Goal: Task Accomplishment & Management: Manage account settings

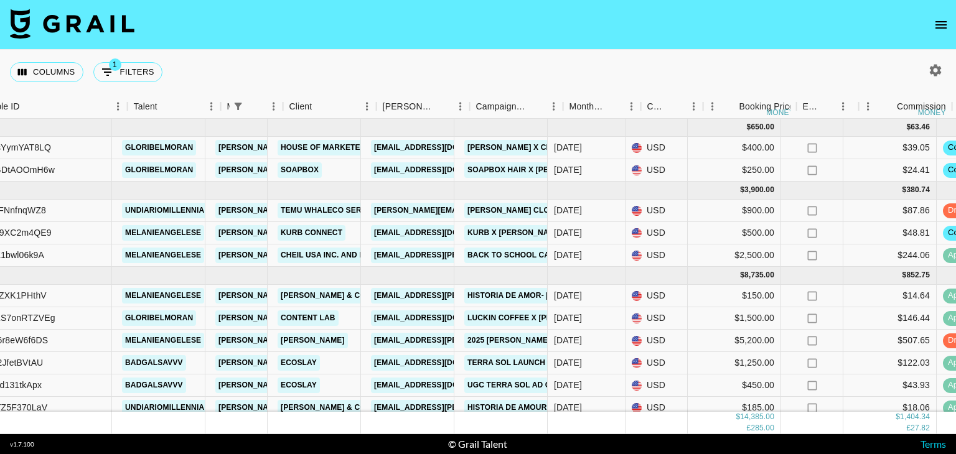
scroll to position [0, 147]
click at [428, 144] on link "[EMAIL_ADDRESS][DOMAIN_NAME]" at bounding box center [439, 148] width 139 height 16
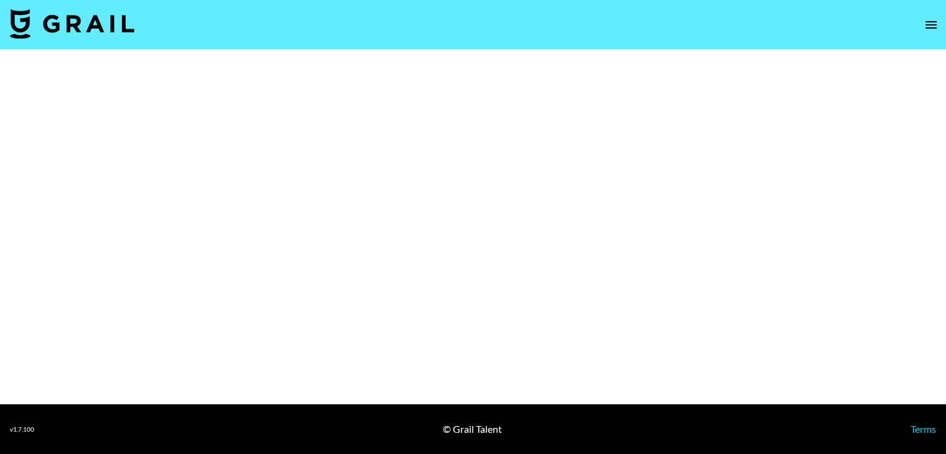
select select "Brand"
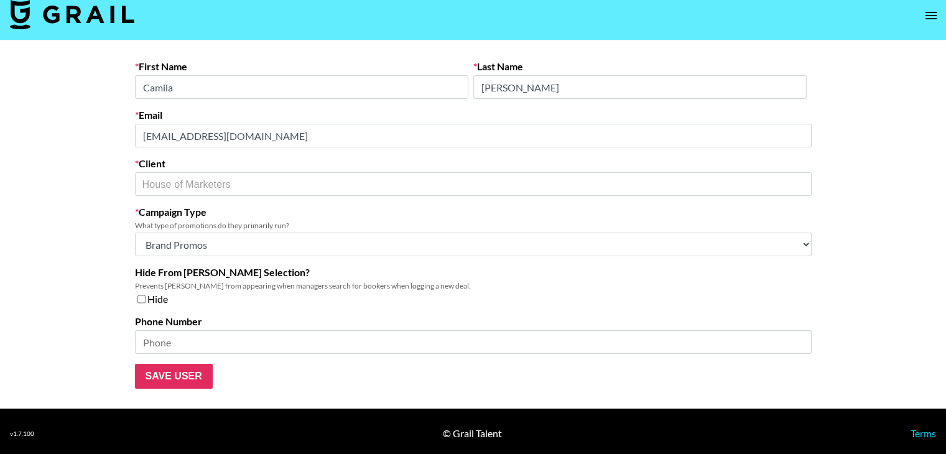
scroll to position [14, 0]
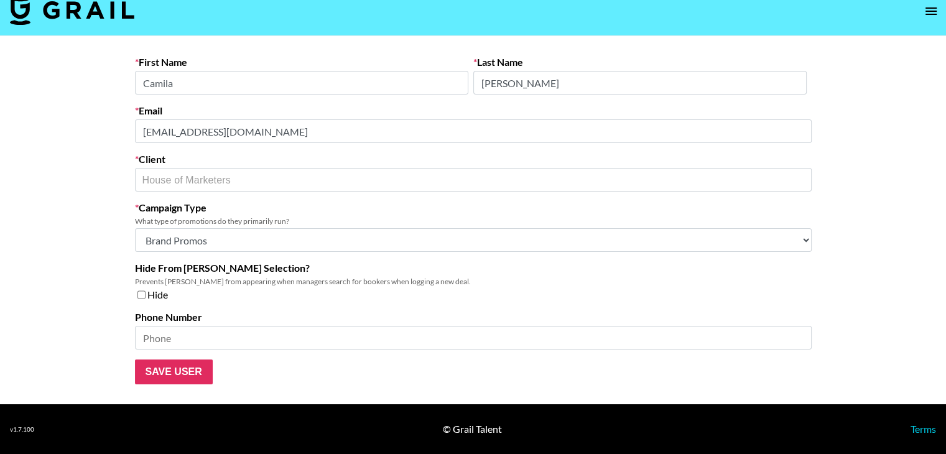
click at [98, 215] on main "First Name [PERSON_NAME] Last Name [PERSON_NAME] Email [EMAIL_ADDRESS][DOMAIN_N…" at bounding box center [473, 220] width 946 height 368
click at [210, 80] on input "Camila" at bounding box center [301, 83] width 333 height 24
click at [383, 299] on div "Hide" at bounding box center [473, 295] width 677 height 12
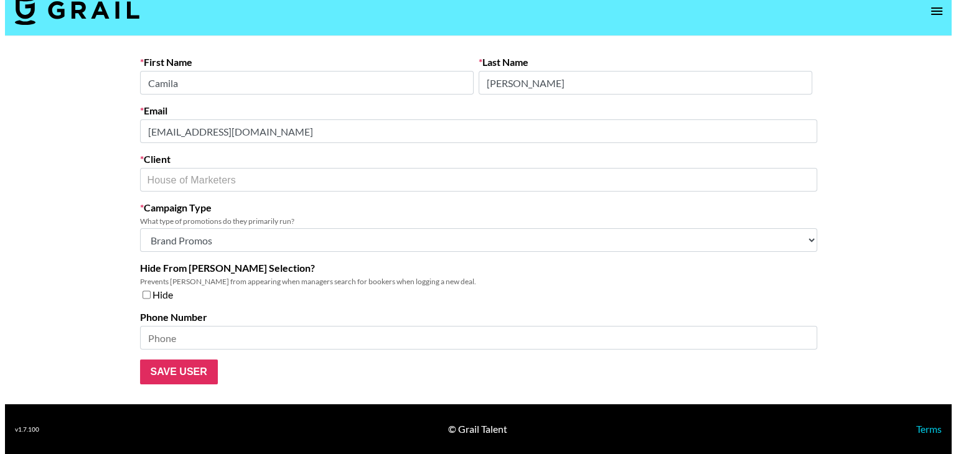
scroll to position [0, 0]
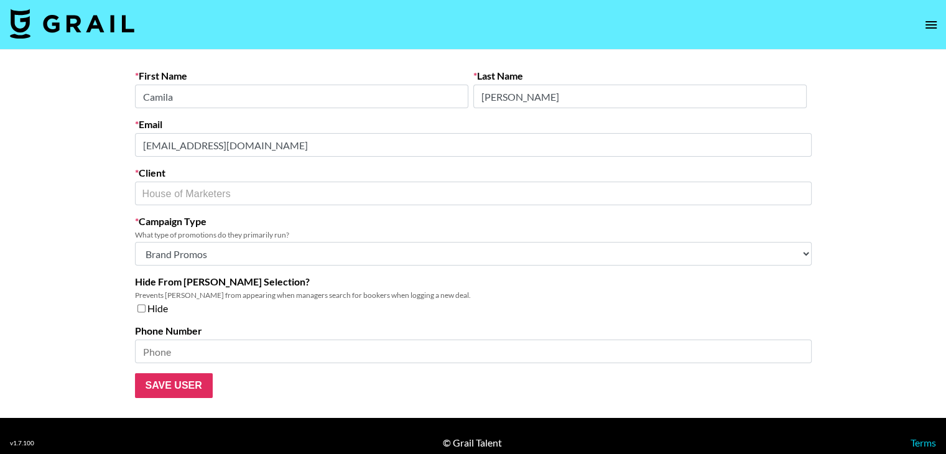
click at [107, 35] on img at bounding box center [72, 24] width 124 height 30
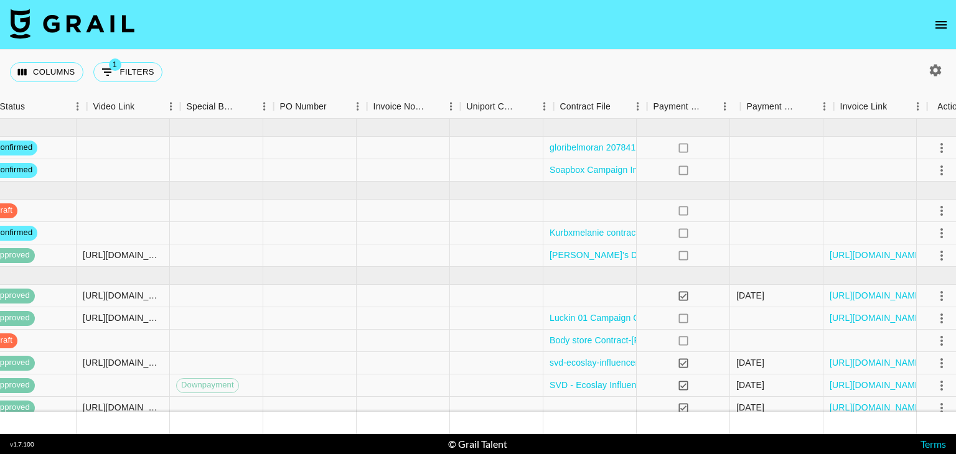
scroll to position [0, 1119]
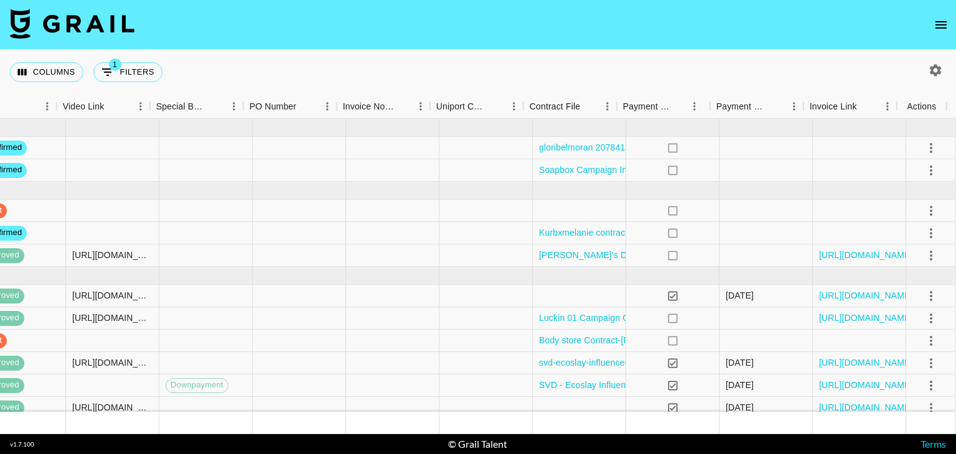
drag, startPoint x: 923, startPoint y: 169, endPoint x: 853, endPoint y: 59, distance: 130.0
click at [853, 59] on div "Columns 1 Filters + Booking" at bounding box center [478, 72] width 956 height 45
click at [923, 165] on icon "select merge strategy" at bounding box center [930, 170] width 15 height 15
click at [923, 173] on icon "select merge strategy" at bounding box center [930, 170] width 15 height 15
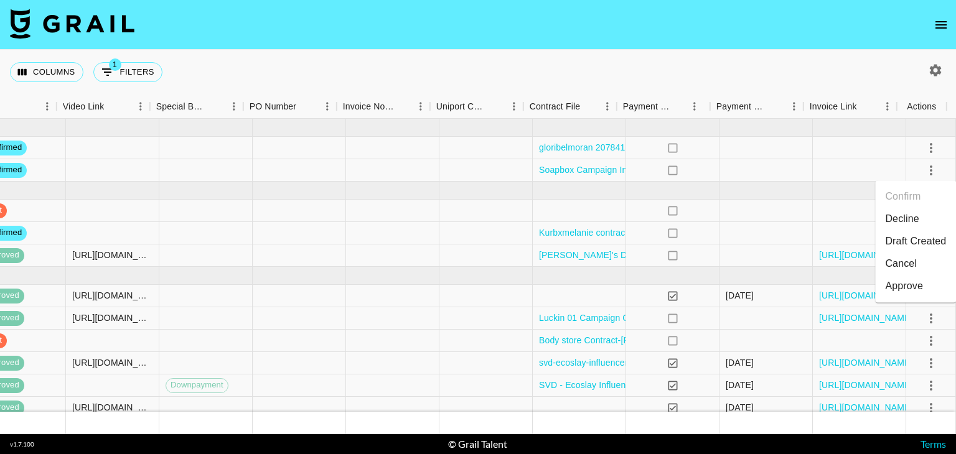
click at [905, 250] on li "Draft Created" at bounding box center [915, 241] width 81 height 22
click at [924, 141] on icon "select merge strategy" at bounding box center [930, 148] width 15 height 15
click at [933, 69] on icon "button" at bounding box center [935, 70] width 15 height 15
select select "[DATE]"
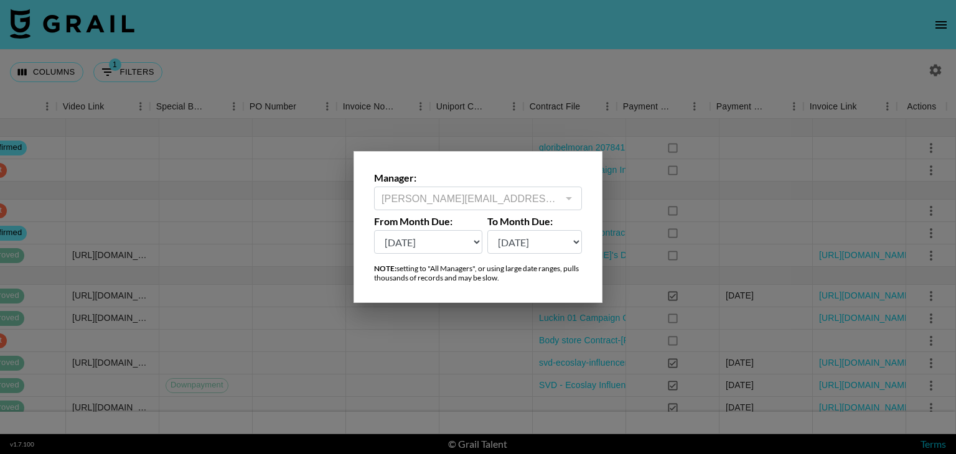
click at [846, 71] on div at bounding box center [478, 227] width 956 height 454
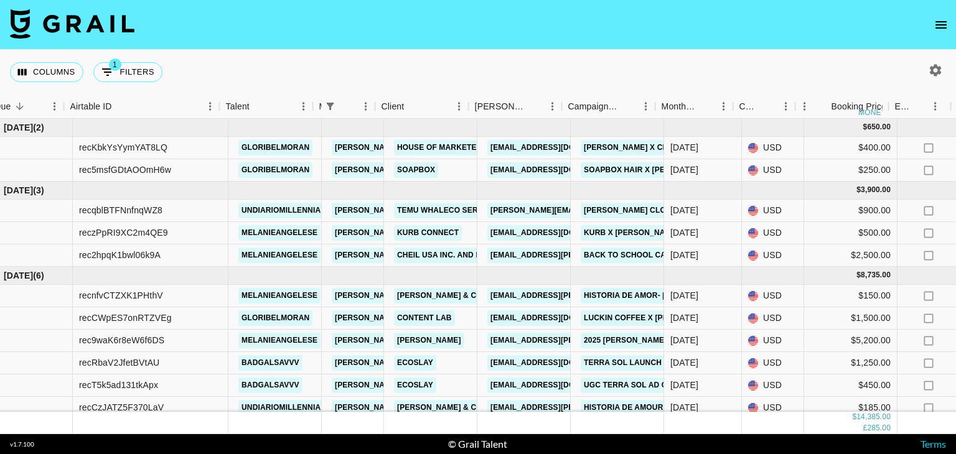
scroll to position [0, 0]
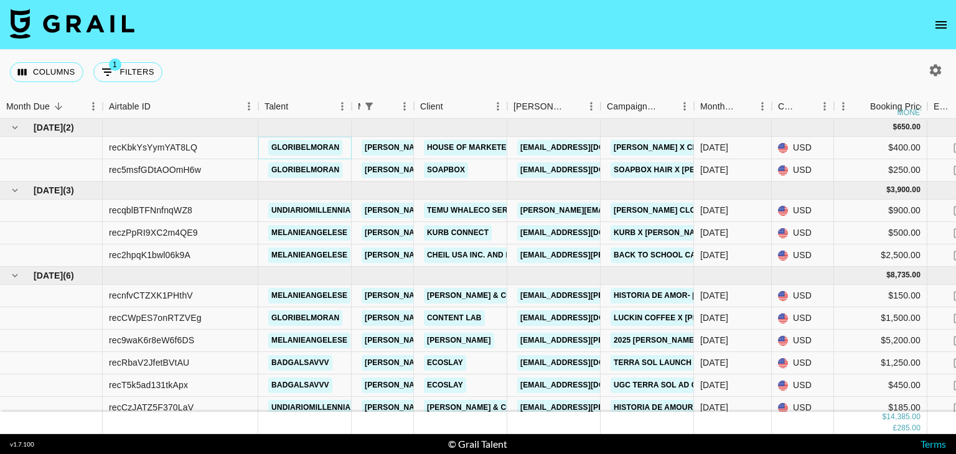
click at [268, 151] on link "gloribelmoran" at bounding box center [305, 148] width 74 height 16
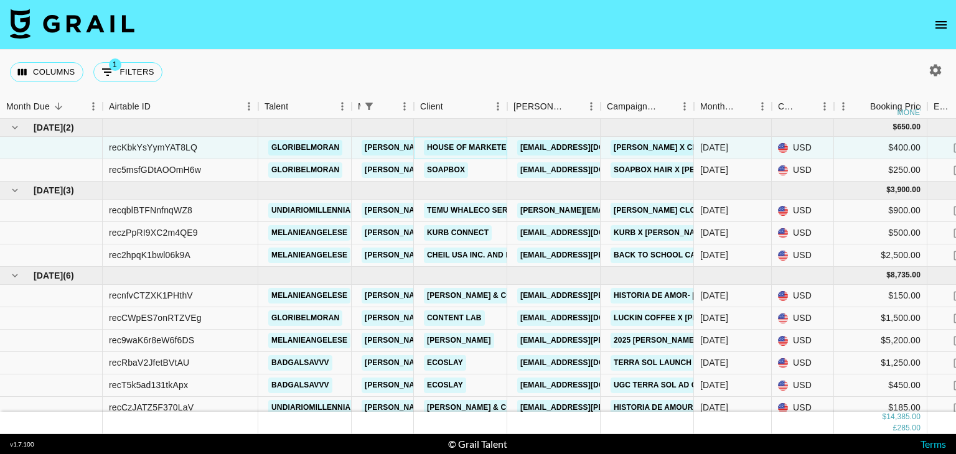
click at [438, 150] on link "House of Marketers" at bounding box center [472, 148] width 96 height 16
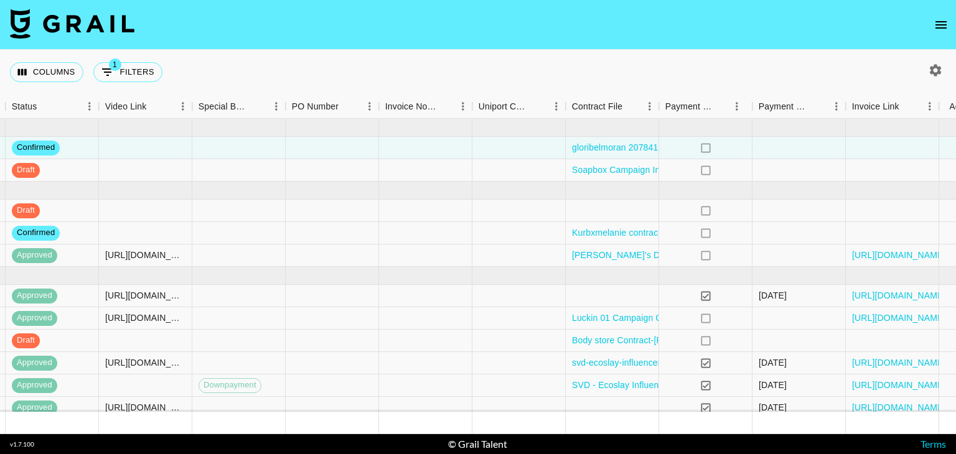
scroll to position [0, 1119]
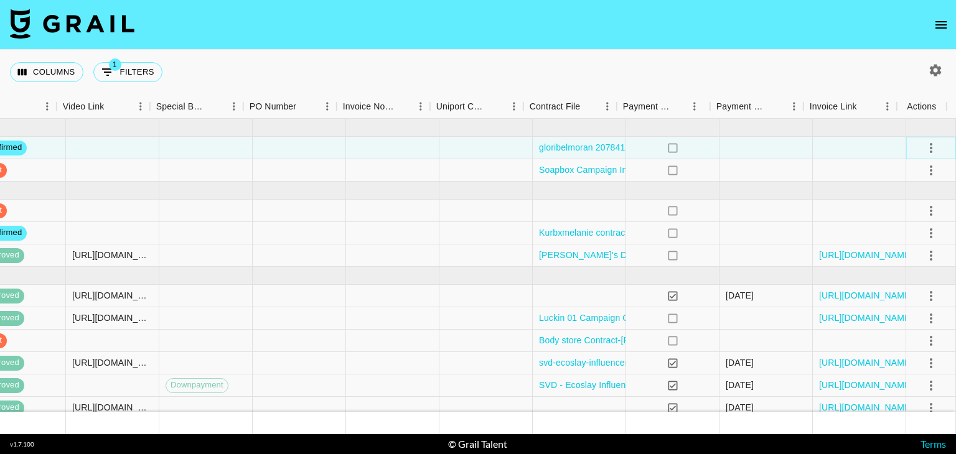
click at [923, 150] on icon "select merge strategy" at bounding box center [930, 148] width 15 height 15
click at [909, 214] on li "Draft Created" at bounding box center [915, 219] width 81 height 22
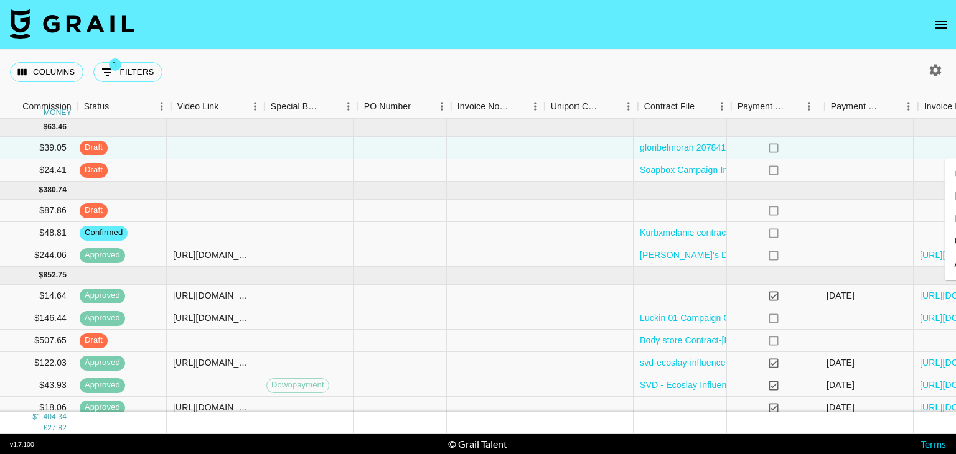
scroll to position [0, 977]
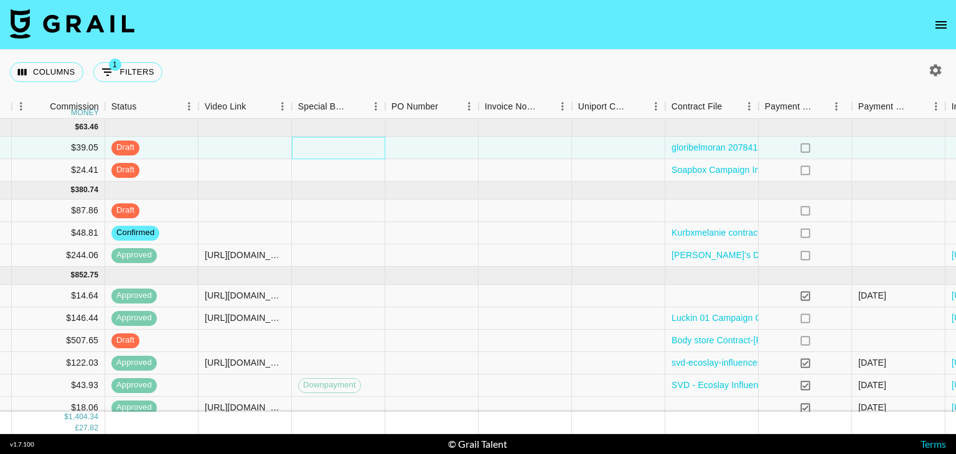
click at [342, 146] on div at bounding box center [338, 148] width 93 height 22
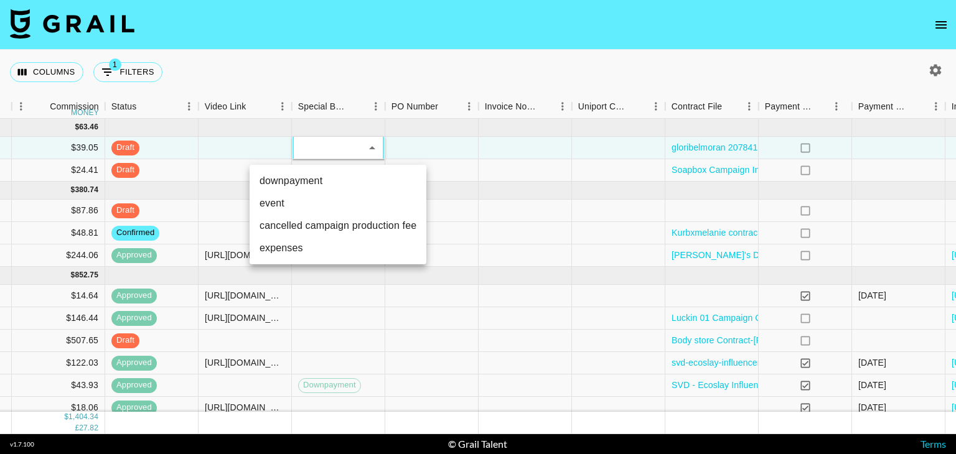
click at [330, 177] on li "downpayment" at bounding box center [337, 181] width 177 height 22
type input "downpayment"
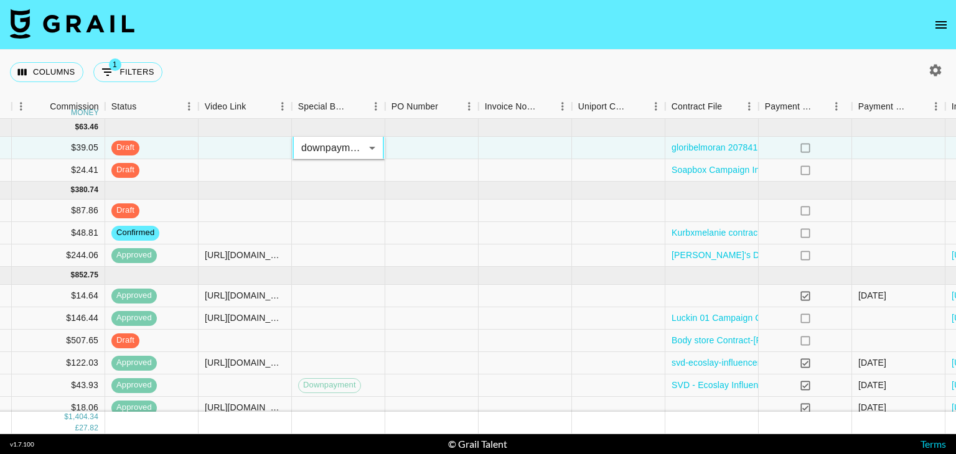
click at [458, 60] on div "Columns 1 Filters + Booking" at bounding box center [478, 72] width 956 height 45
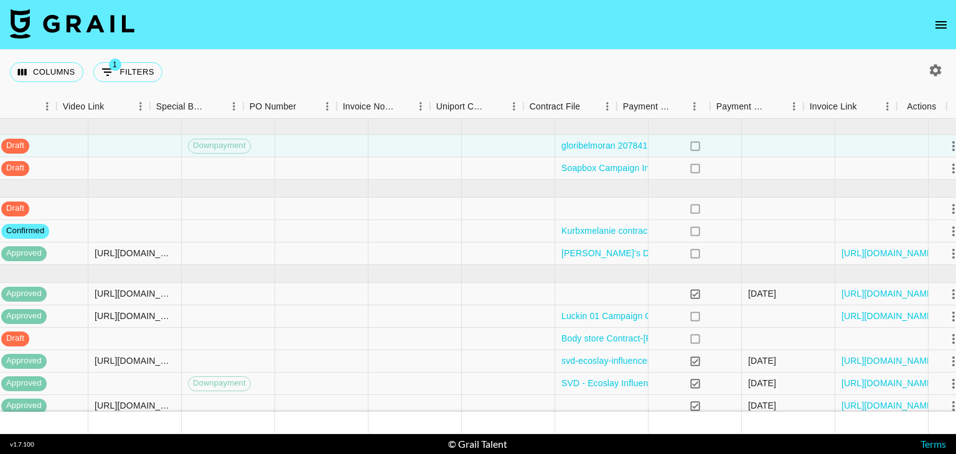
scroll to position [2, 1119]
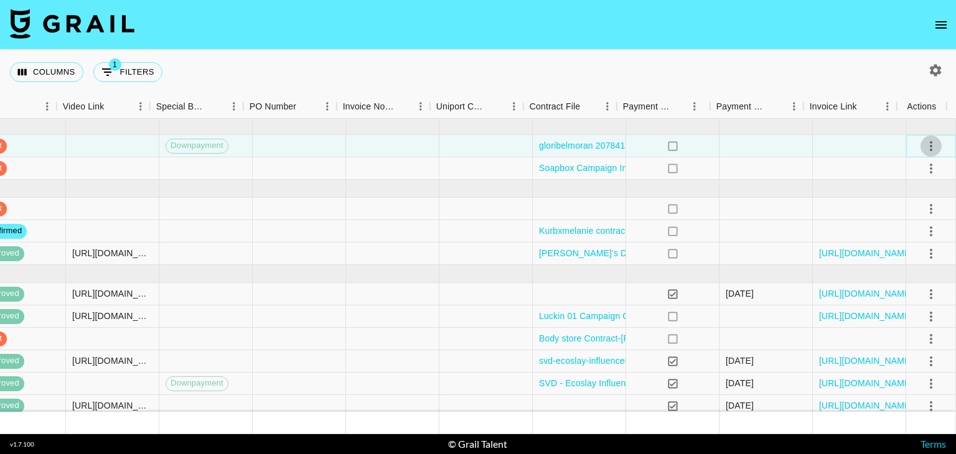
click at [923, 147] on icon "select merge strategy" at bounding box center [930, 146] width 15 height 15
click at [918, 256] on div "Approve" at bounding box center [904, 261] width 38 height 15
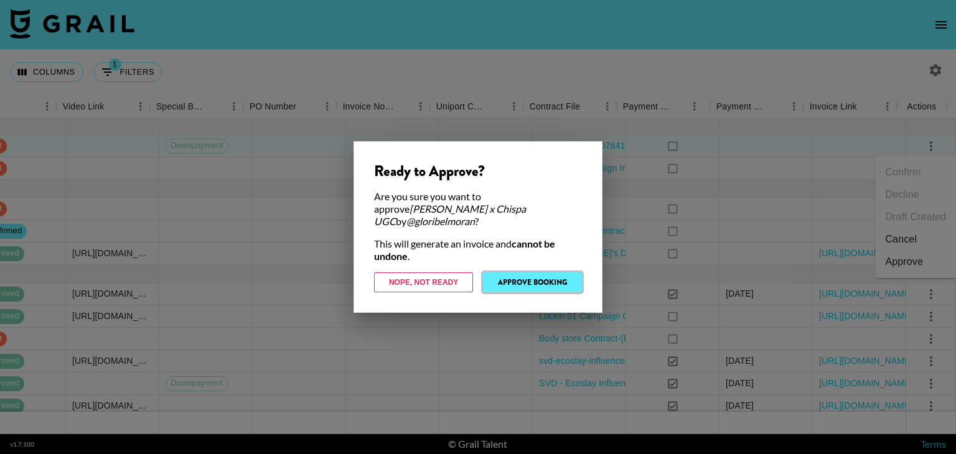
click at [533, 276] on button "Approve Booking" at bounding box center [532, 282] width 99 height 20
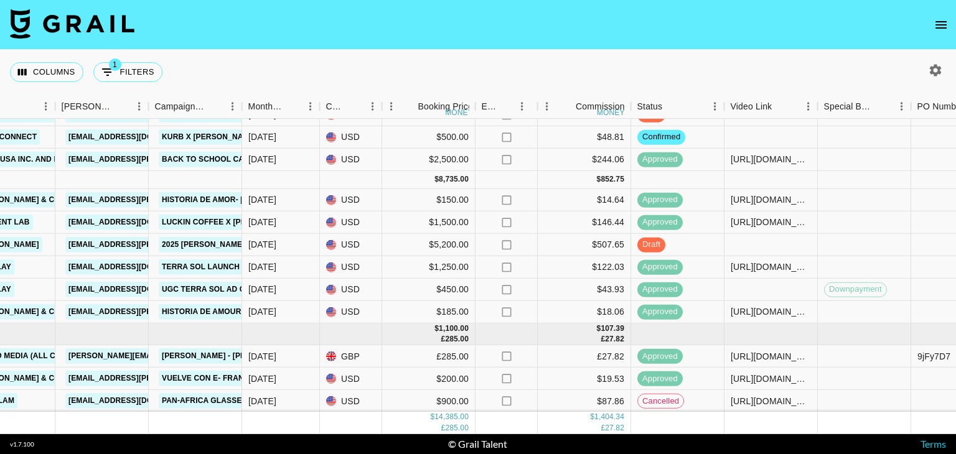
scroll to position [0, 452]
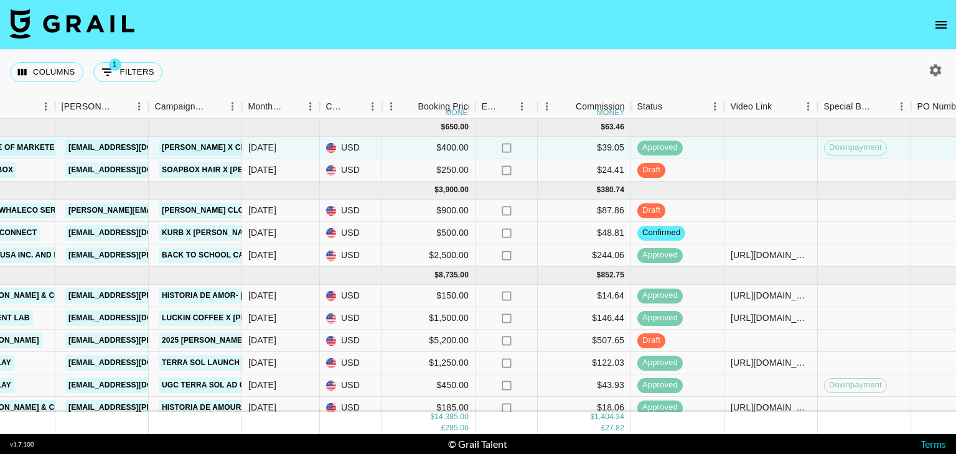
click at [416, 53] on div "Columns 1 Filters + Booking" at bounding box center [478, 72] width 956 height 45
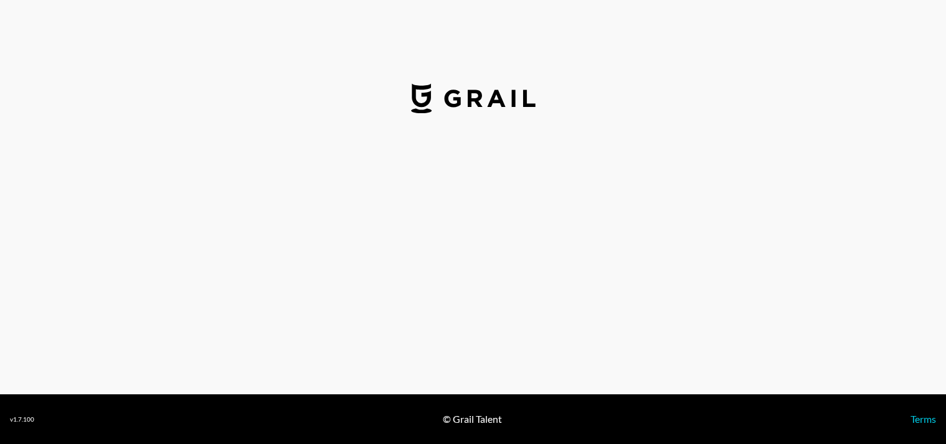
select select "USD"
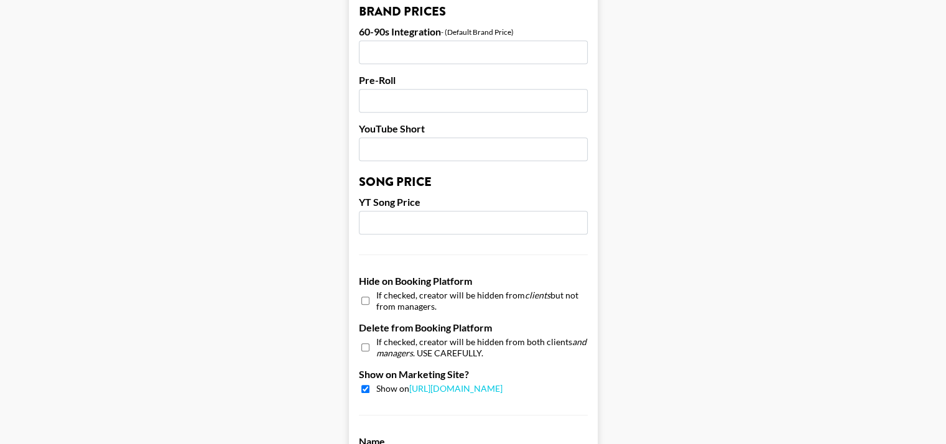
scroll to position [965, 0]
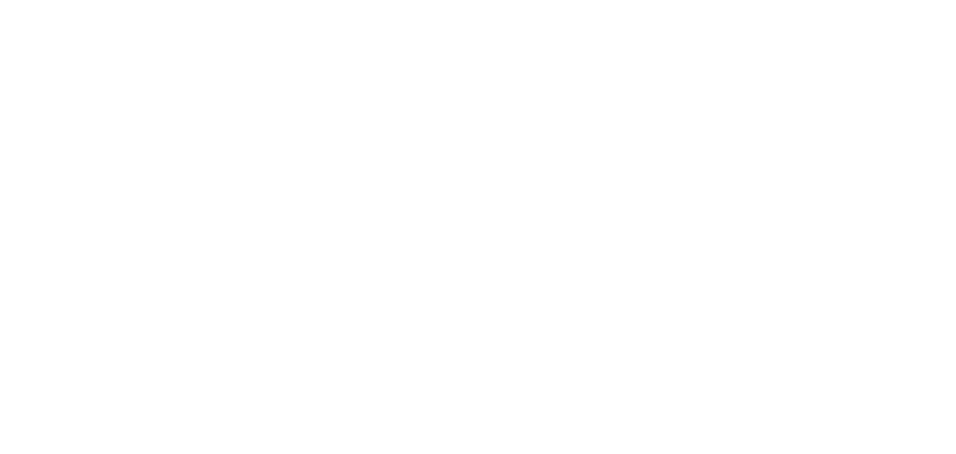
select select "USD"
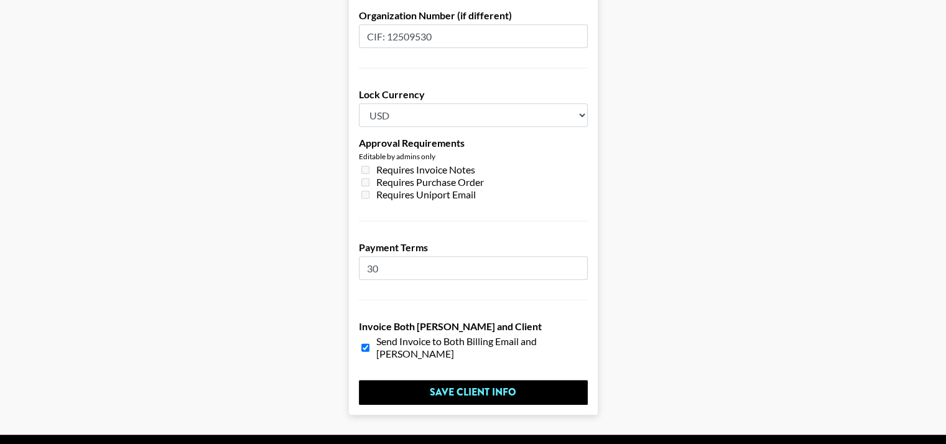
scroll to position [975, 0]
